Goal: Task Accomplishment & Management: Manage account settings

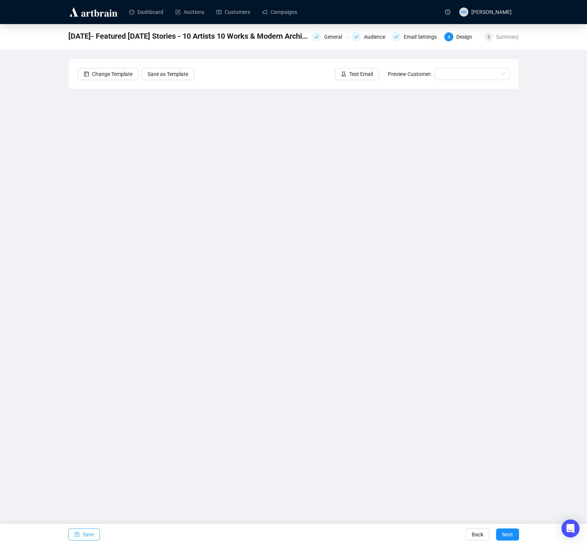
click at [84, 532] on span "Save" at bounding box center [88, 534] width 11 height 21
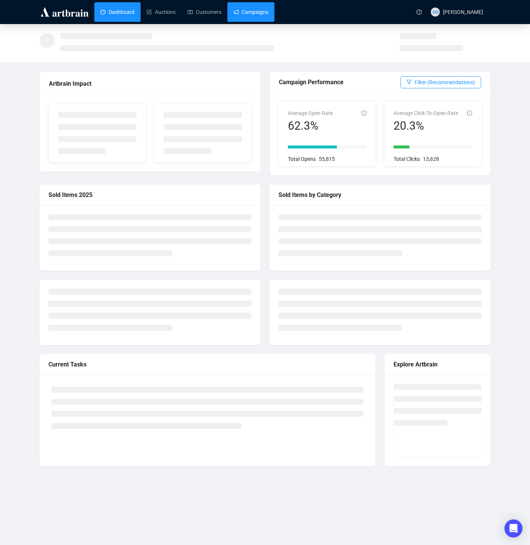
click at [265, 14] on link "Campaigns" at bounding box center [250, 12] width 35 height 20
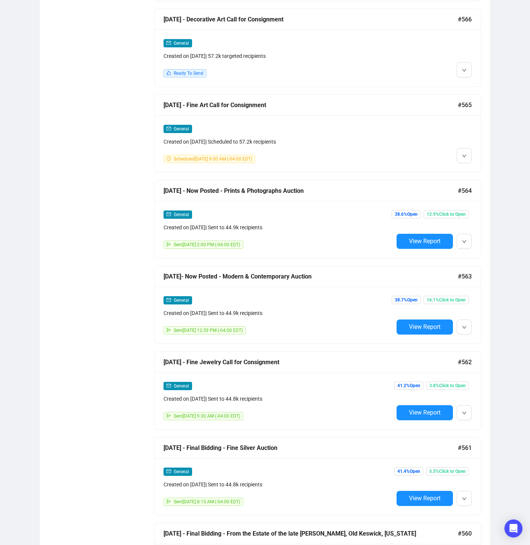
scroll to position [1072, 0]
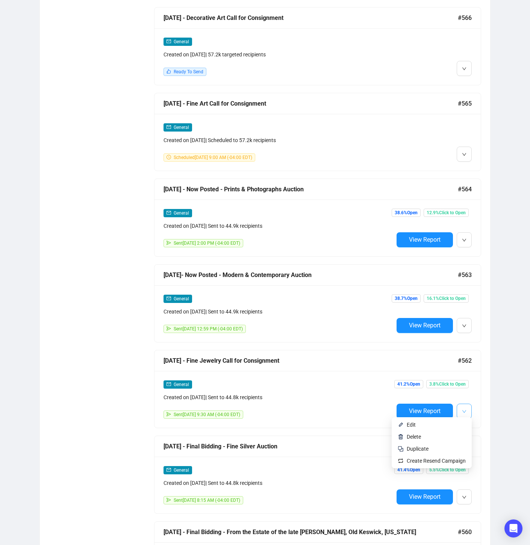
click at [467, 409] on button "button" at bounding box center [464, 411] width 15 height 15
click at [423, 425] on div "[DATE] - Fine Jewelry Call for Consignment #562 General Created on [DATE] | Sen…" at bounding box center [317, 389] width 327 height 78
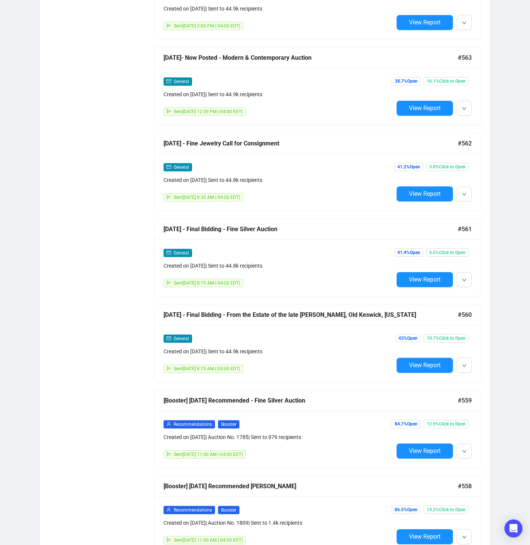
scroll to position [1286, 0]
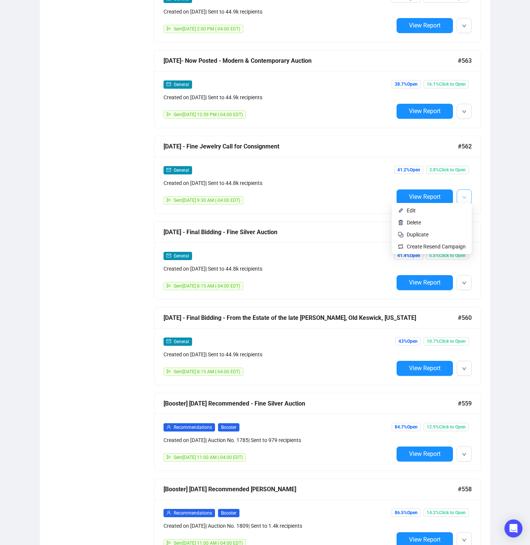
click at [466, 195] on icon "down" at bounding box center [464, 197] width 5 height 5
click at [459, 210] on span "Edit" at bounding box center [436, 210] width 59 height 8
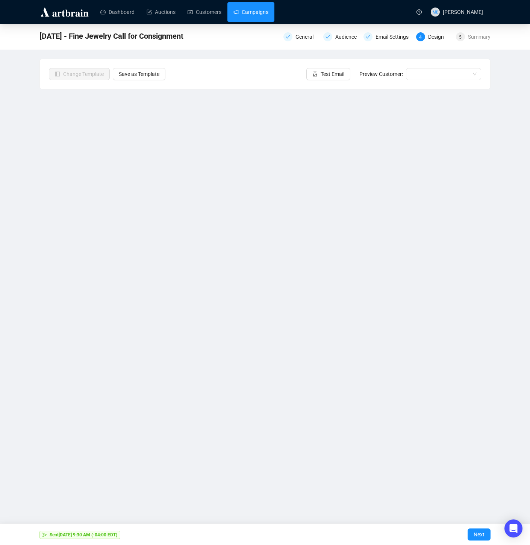
click at [254, 10] on link "Campaigns" at bounding box center [250, 12] width 35 height 20
